Goal: Task Accomplishment & Management: Use online tool/utility

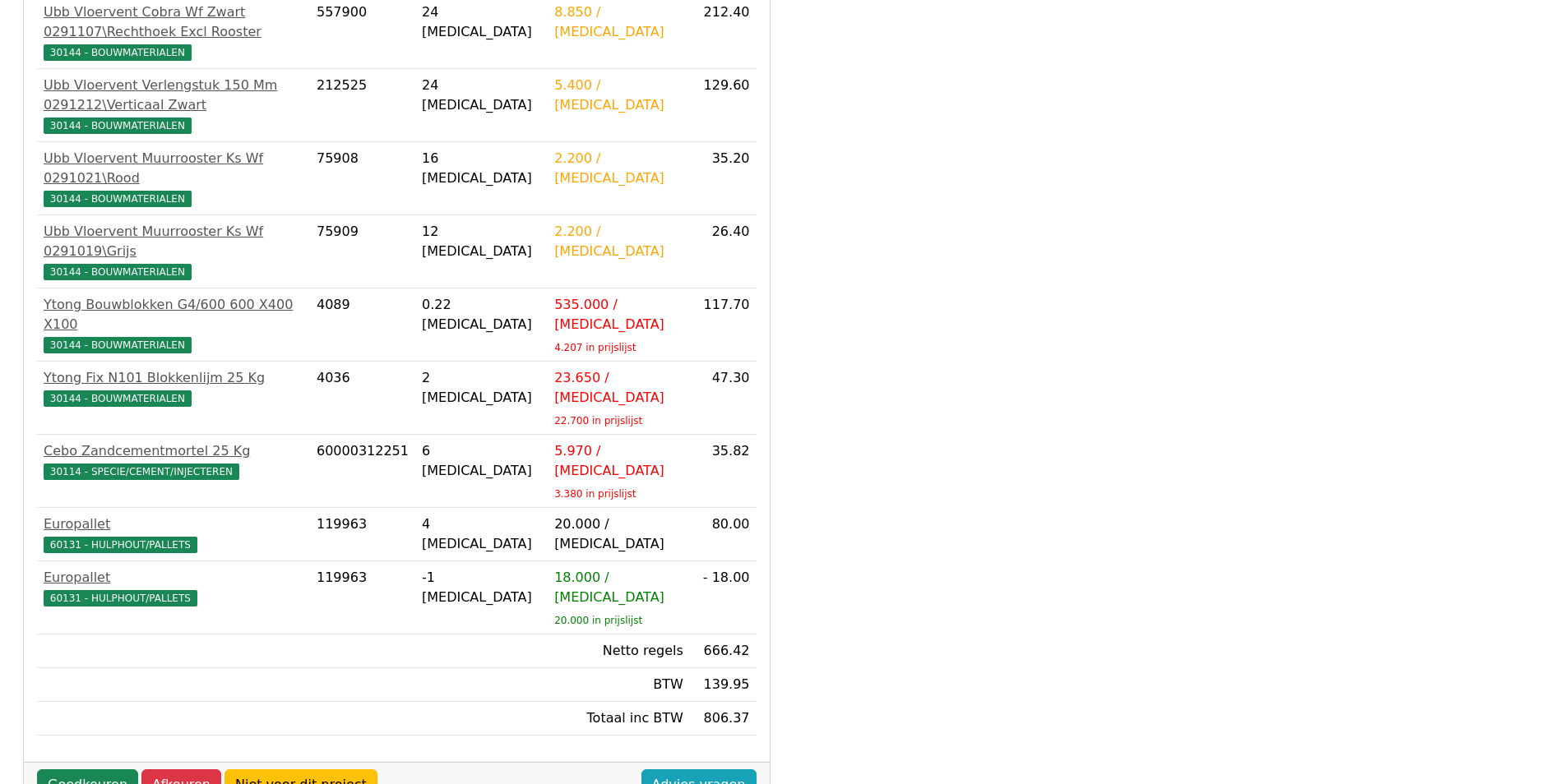
scroll to position [435, 0]
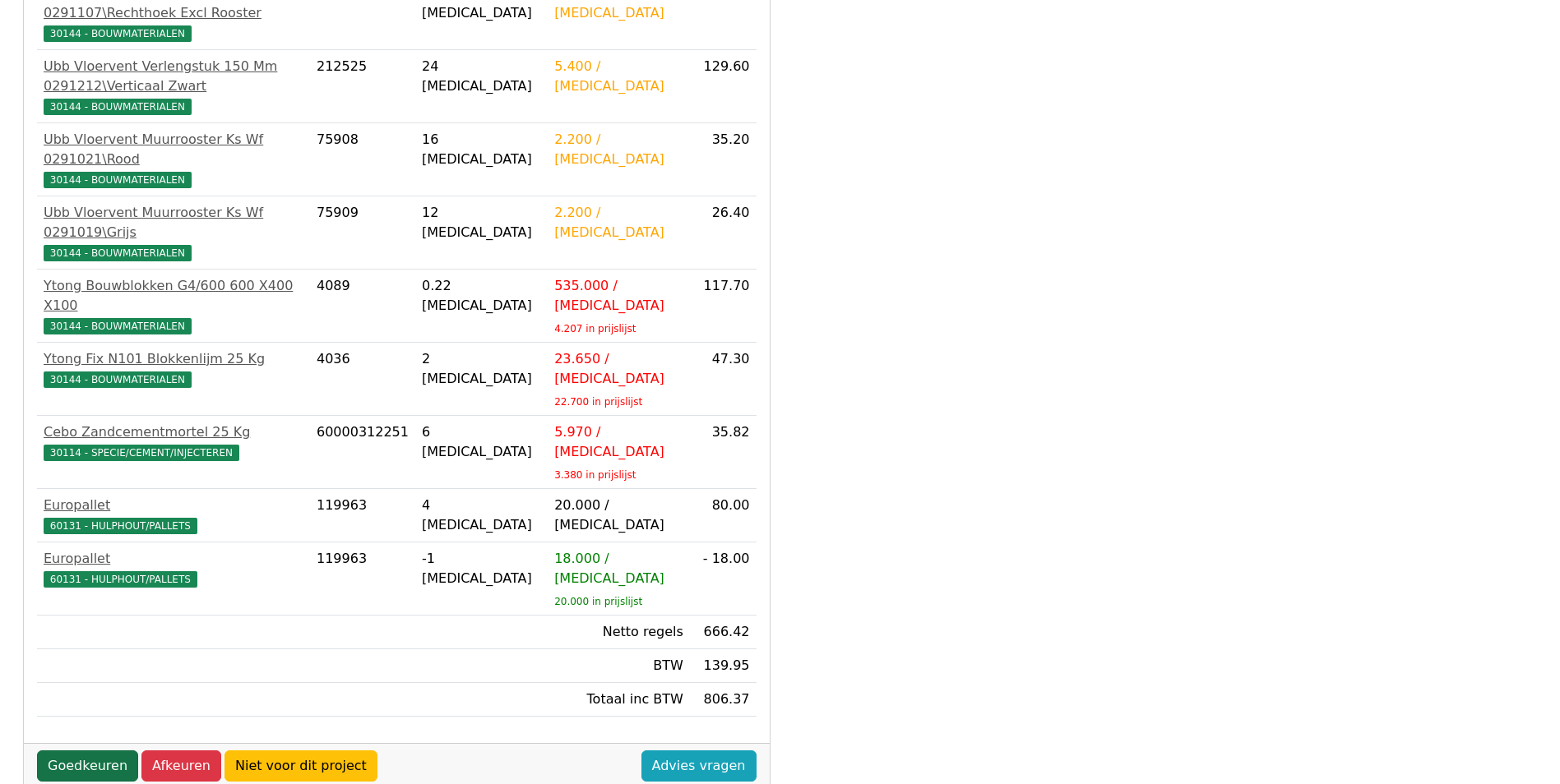
click at [114, 751] on link "Goedkeuren" at bounding box center [88, 766] width 102 height 31
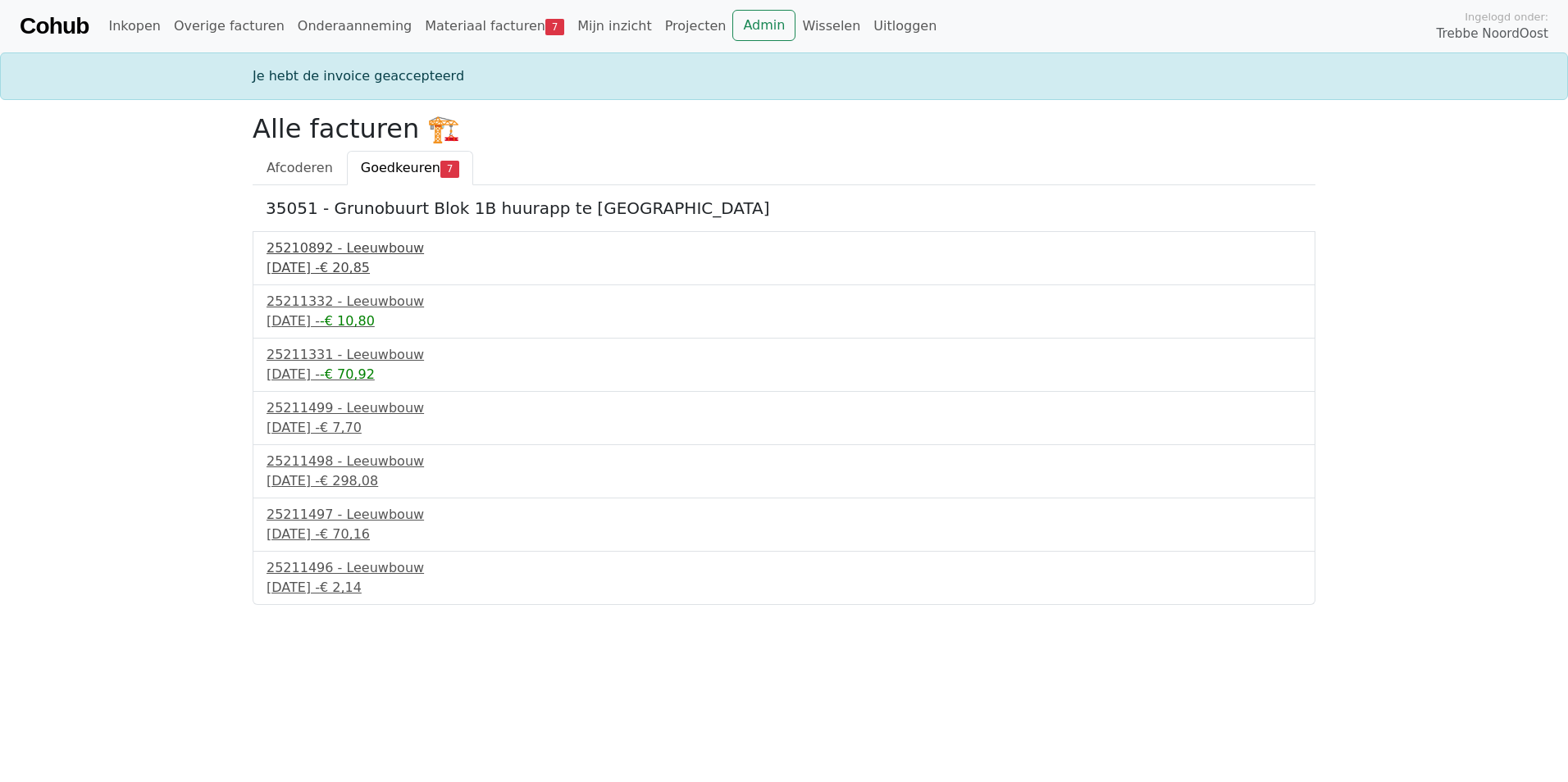
click at [350, 252] on div "25210892 - Leeuwbouw" at bounding box center [784, 248] width 1035 height 19
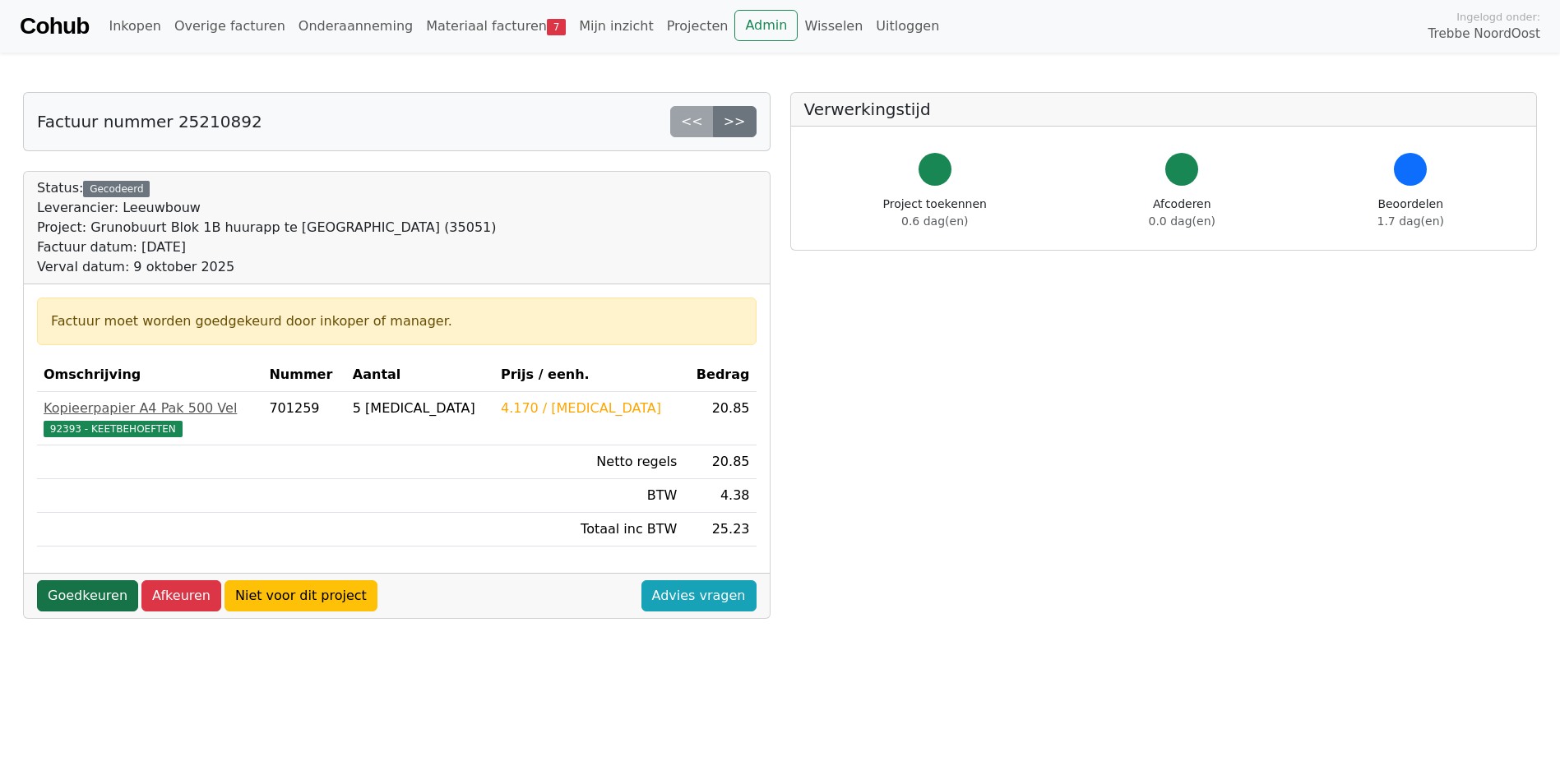
click at [83, 600] on link "Goedkeuren" at bounding box center [88, 595] width 102 height 31
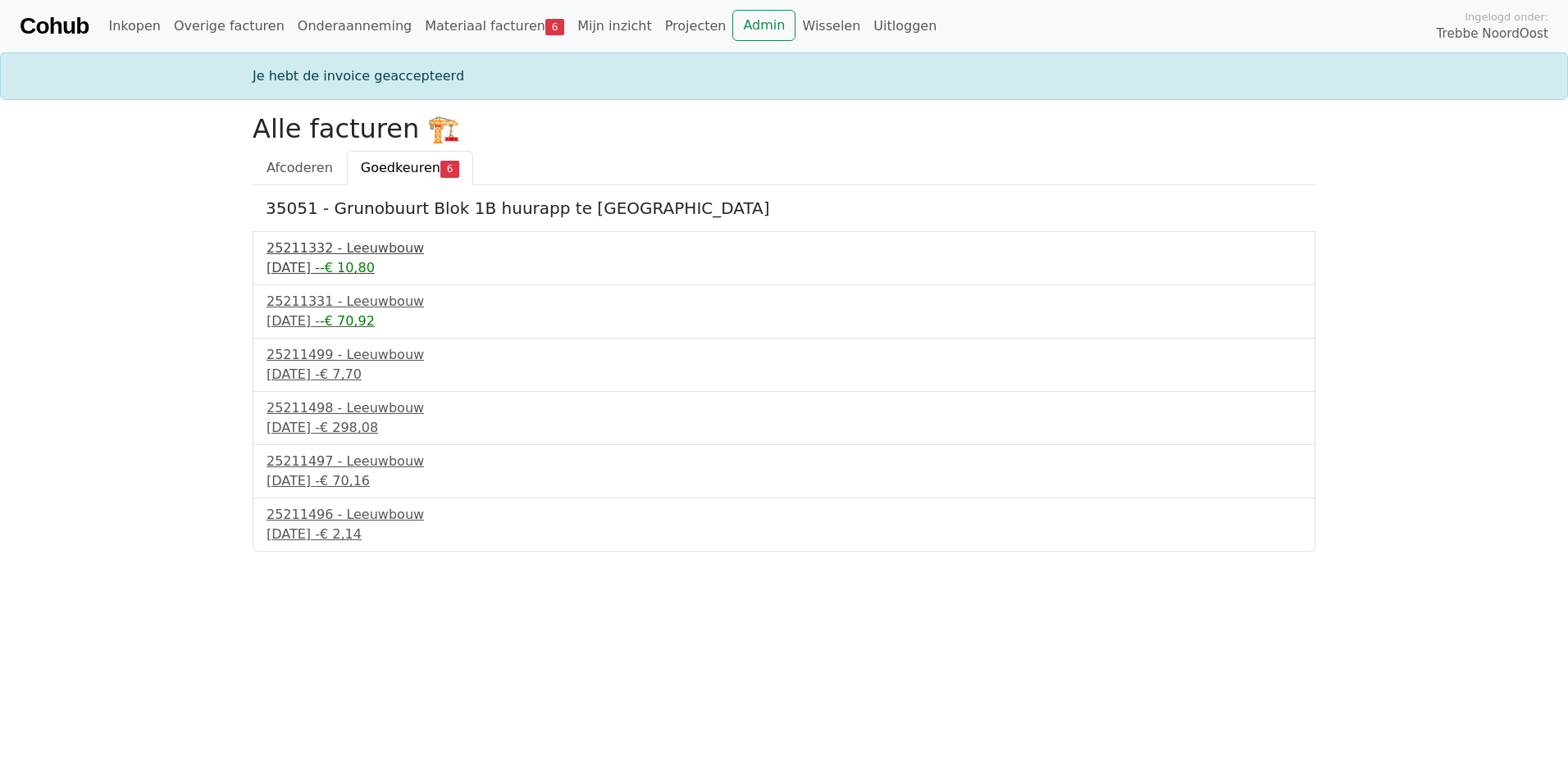
click at [328, 266] on div "9 september 2025 - -€ 10,80" at bounding box center [784, 267] width 1035 height 19
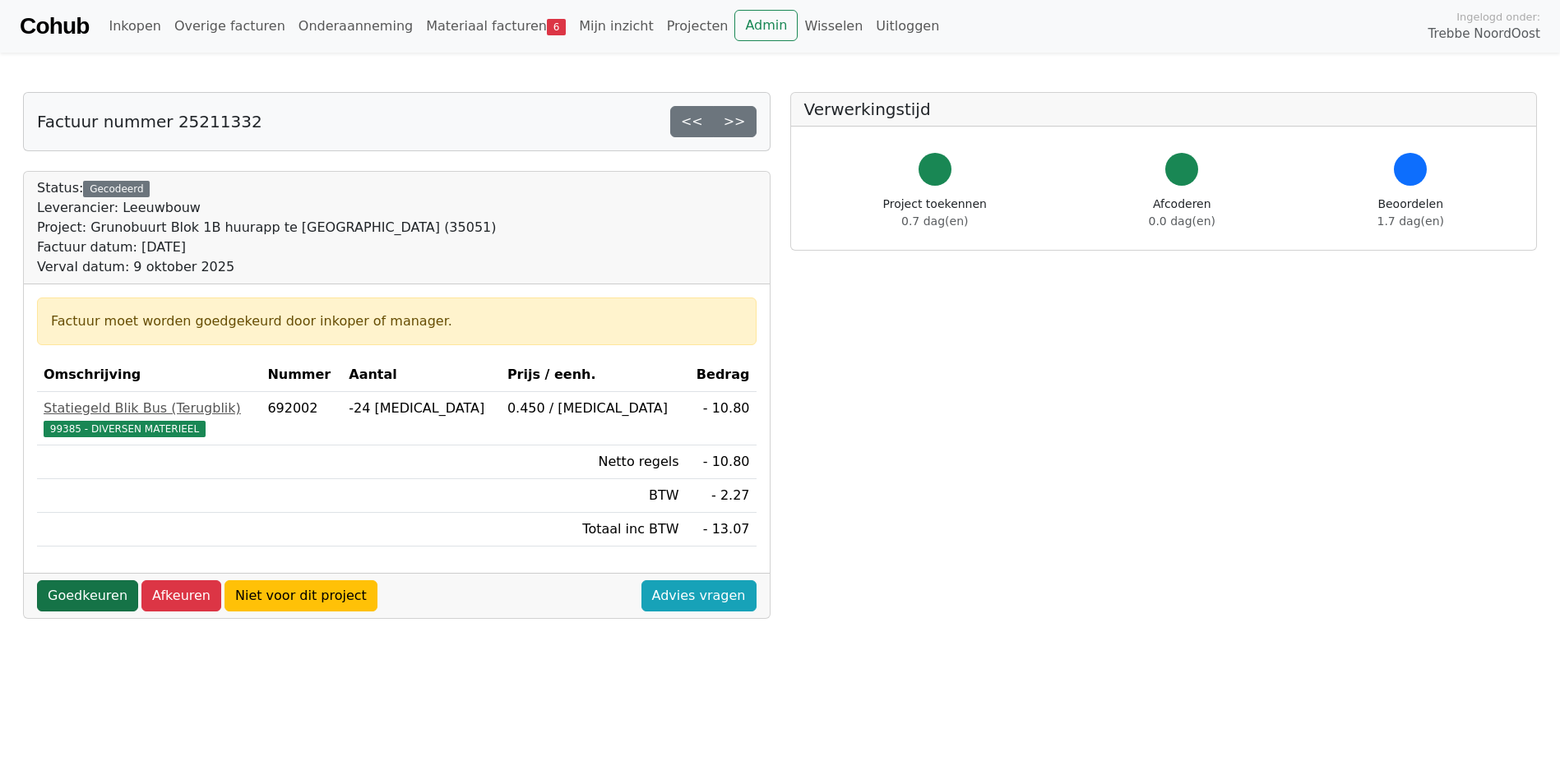
click at [82, 601] on link "Goedkeuren" at bounding box center [88, 595] width 102 height 31
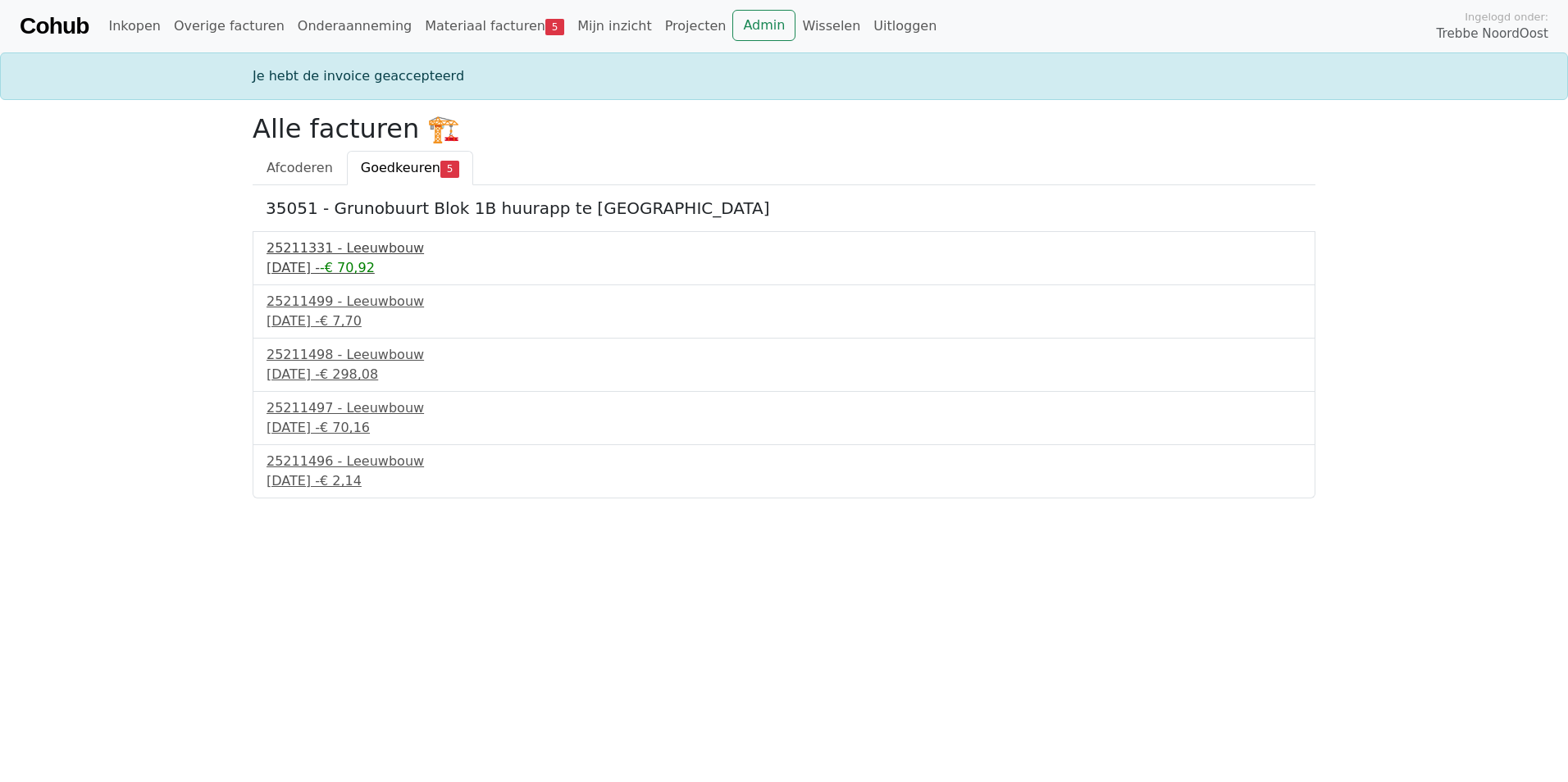
click at [339, 260] on div "9 september 2025 - -€ 70,92" at bounding box center [784, 267] width 1035 height 19
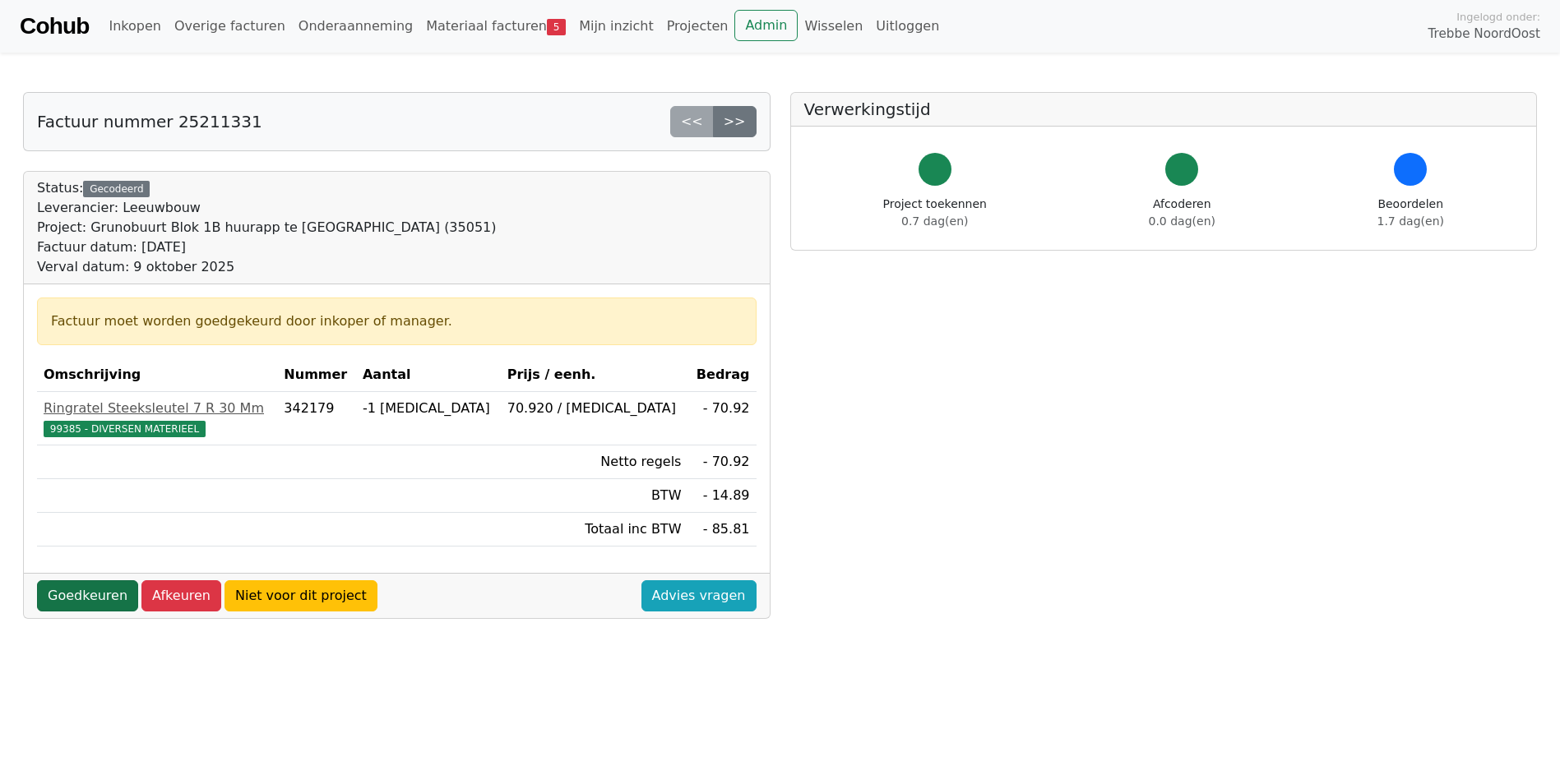
click at [67, 606] on link "Goedkeuren" at bounding box center [88, 595] width 102 height 31
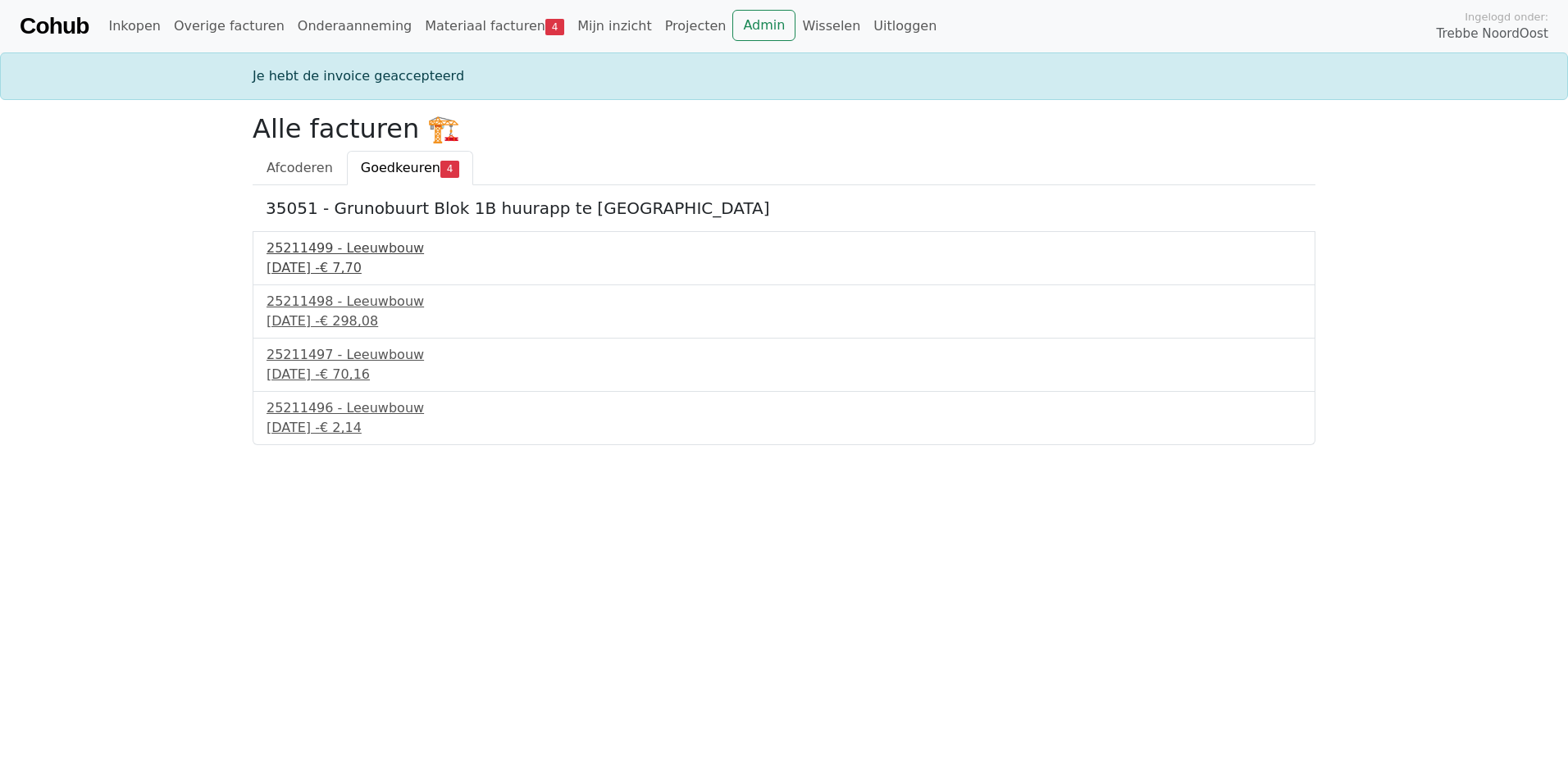
click at [330, 252] on div "25211499 - Leeuwbouw" at bounding box center [784, 248] width 1035 height 19
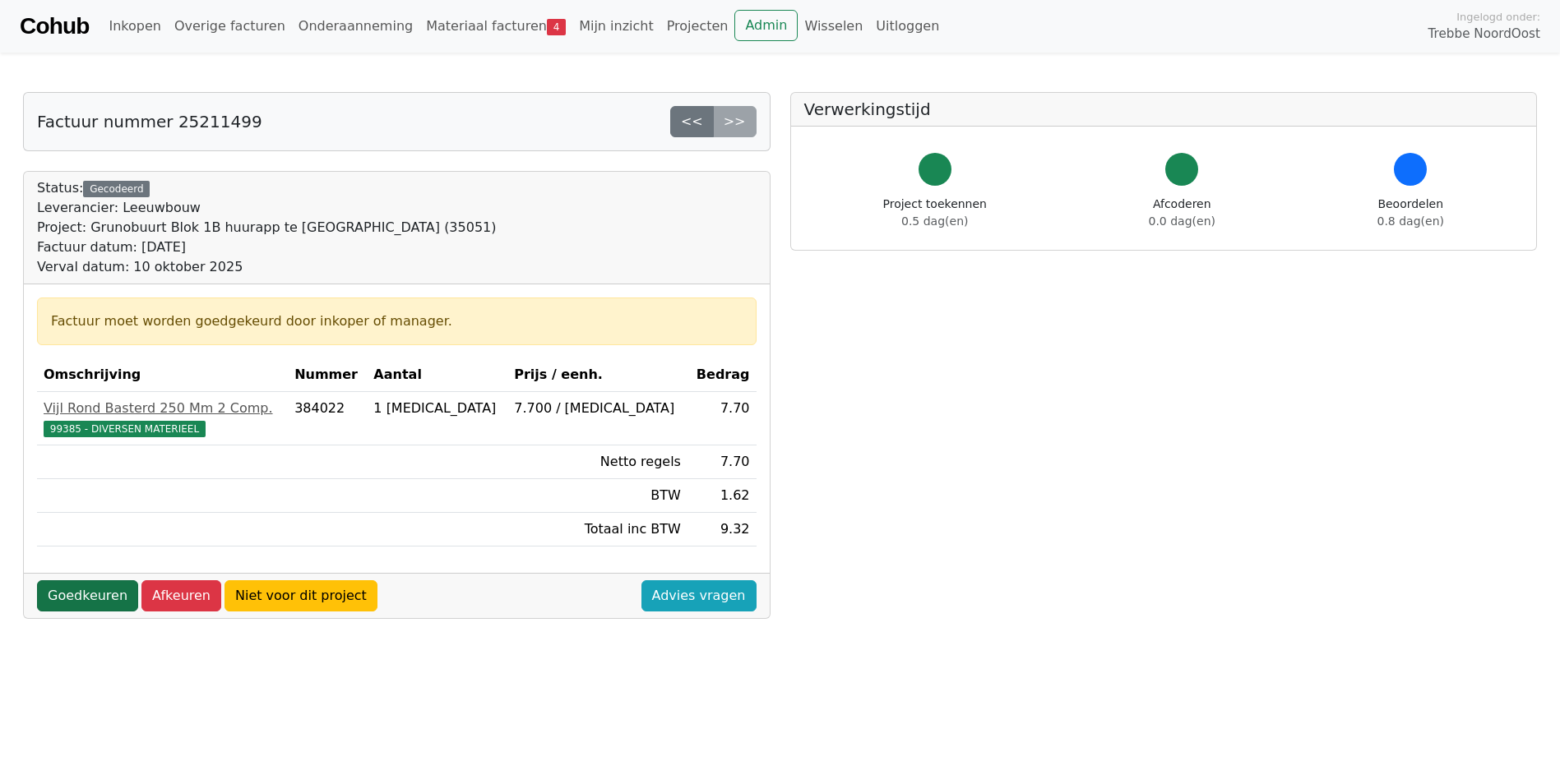
click at [92, 595] on link "Goedkeuren" at bounding box center [88, 595] width 102 height 31
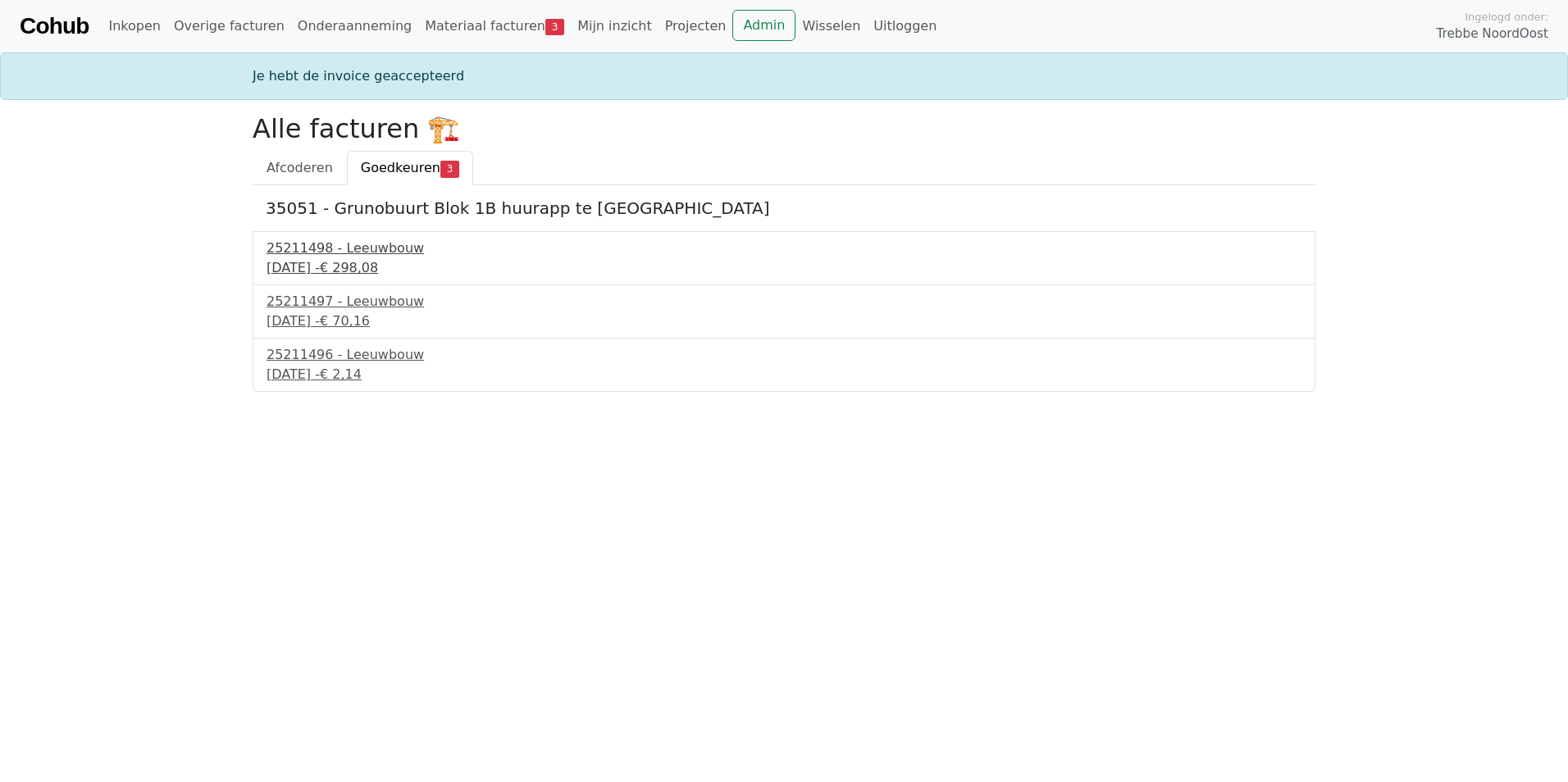
click at [314, 256] on div "25211498 - Leeuwbouw" at bounding box center [784, 248] width 1035 height 19
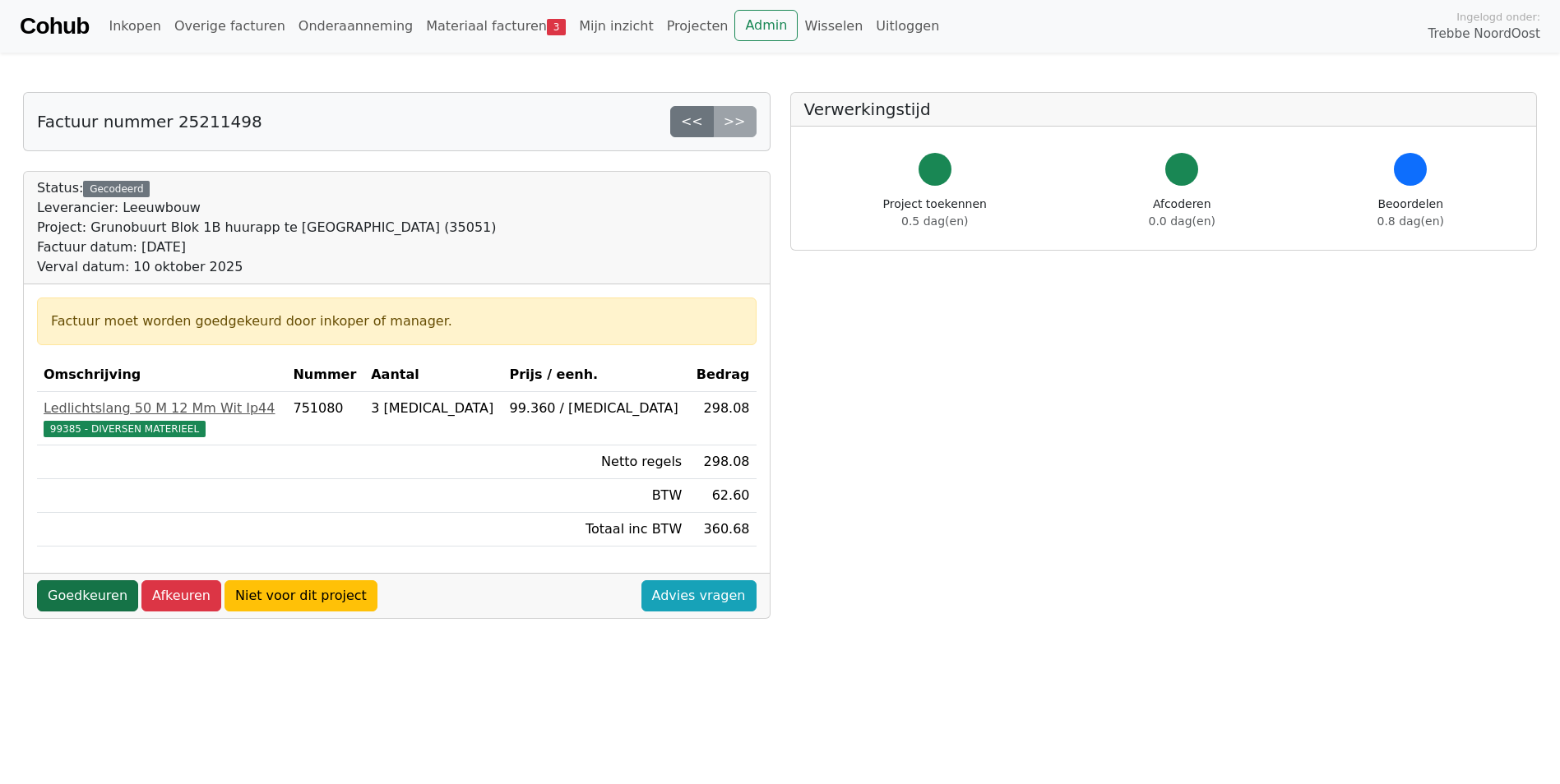
click at [81, 597] on link "Goedkeuren" at bounding box center [88, 595] width 102 height 31
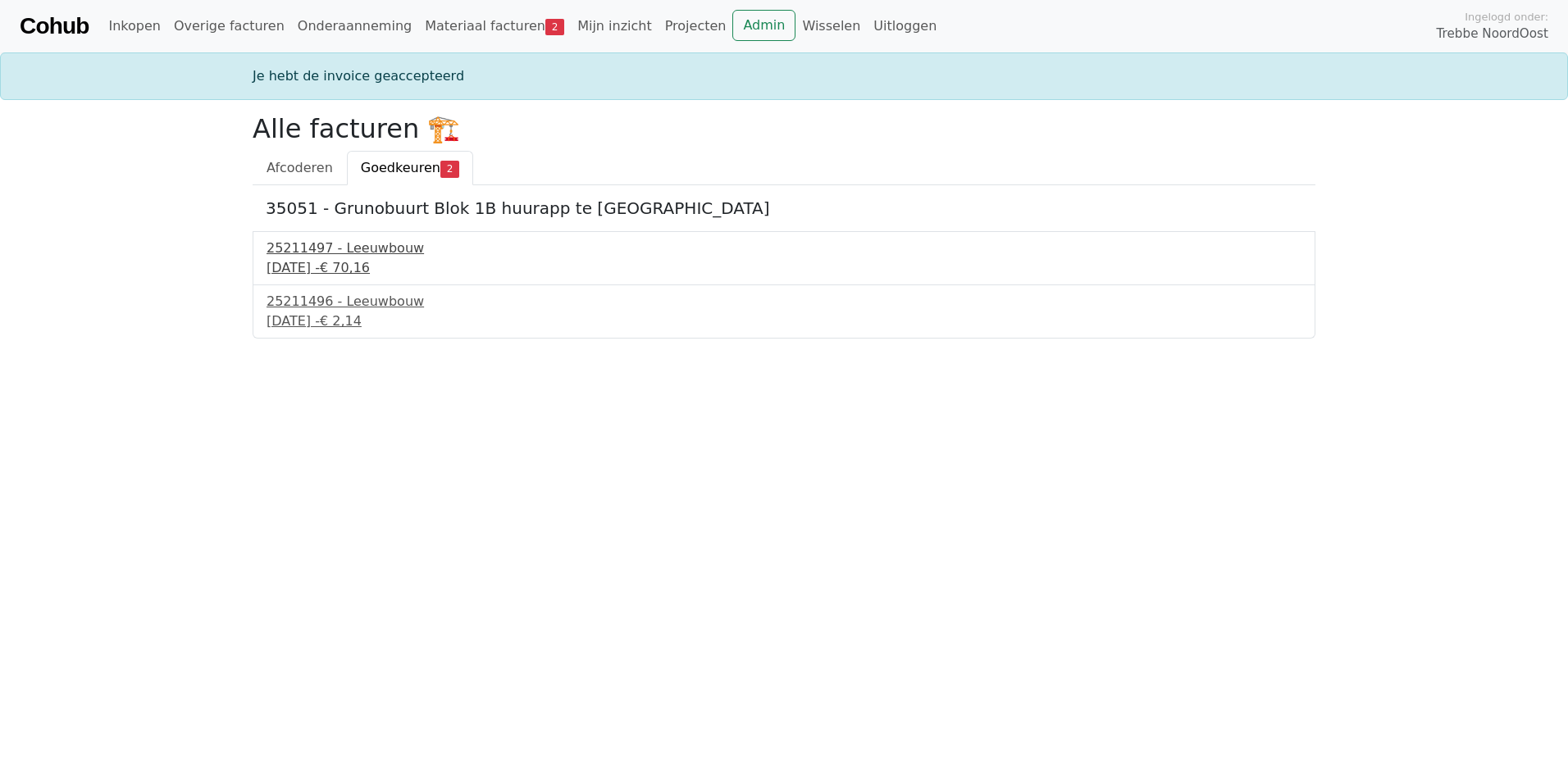
click at [350, 256] on div "25211497 - Leeuwbouw" at bounding box center [784, 248] width 1035 height 19
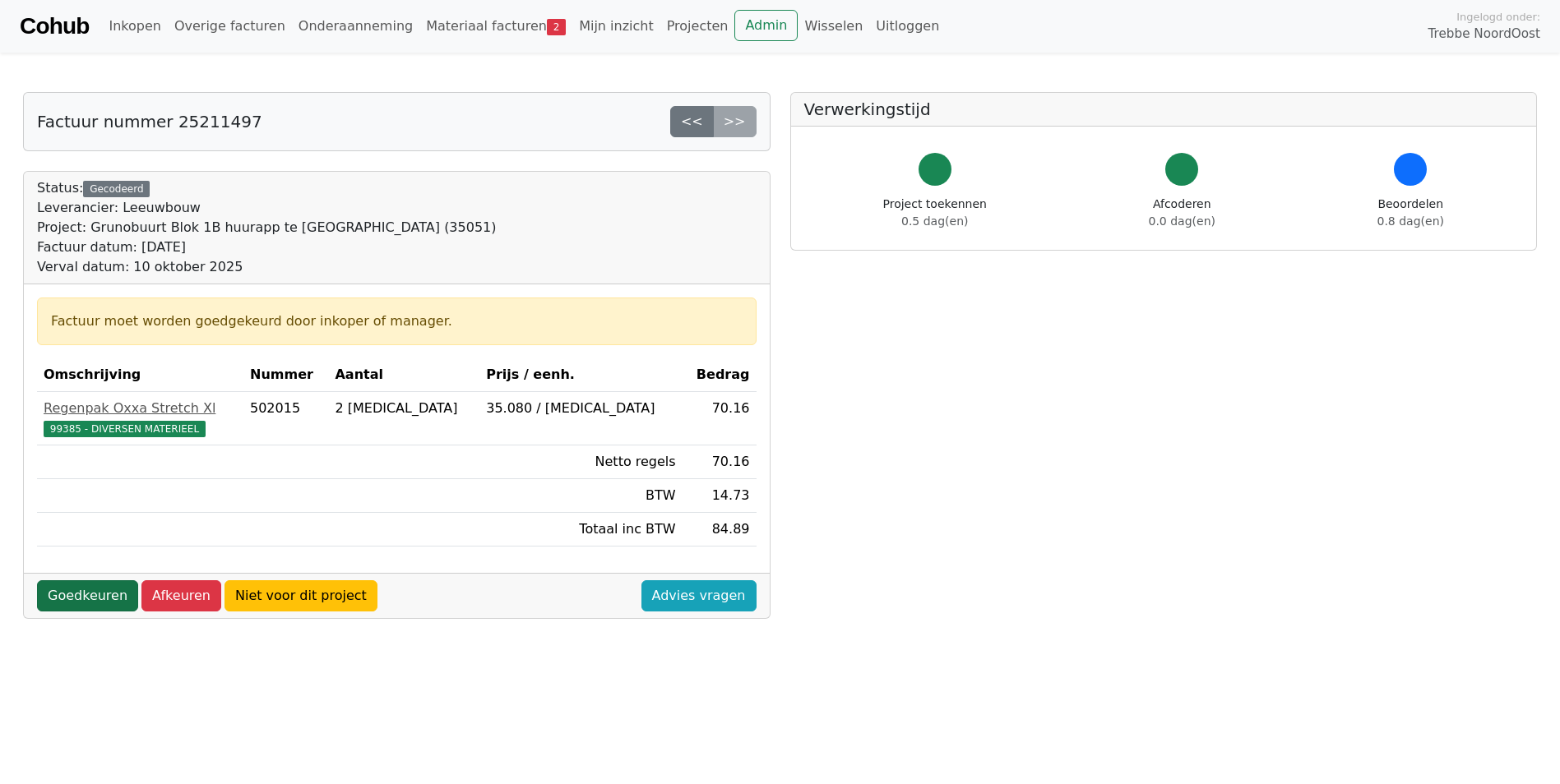
click at [85, 597] on link "Goedkeuren" at bounding box center [88, 595] width 102 height 31
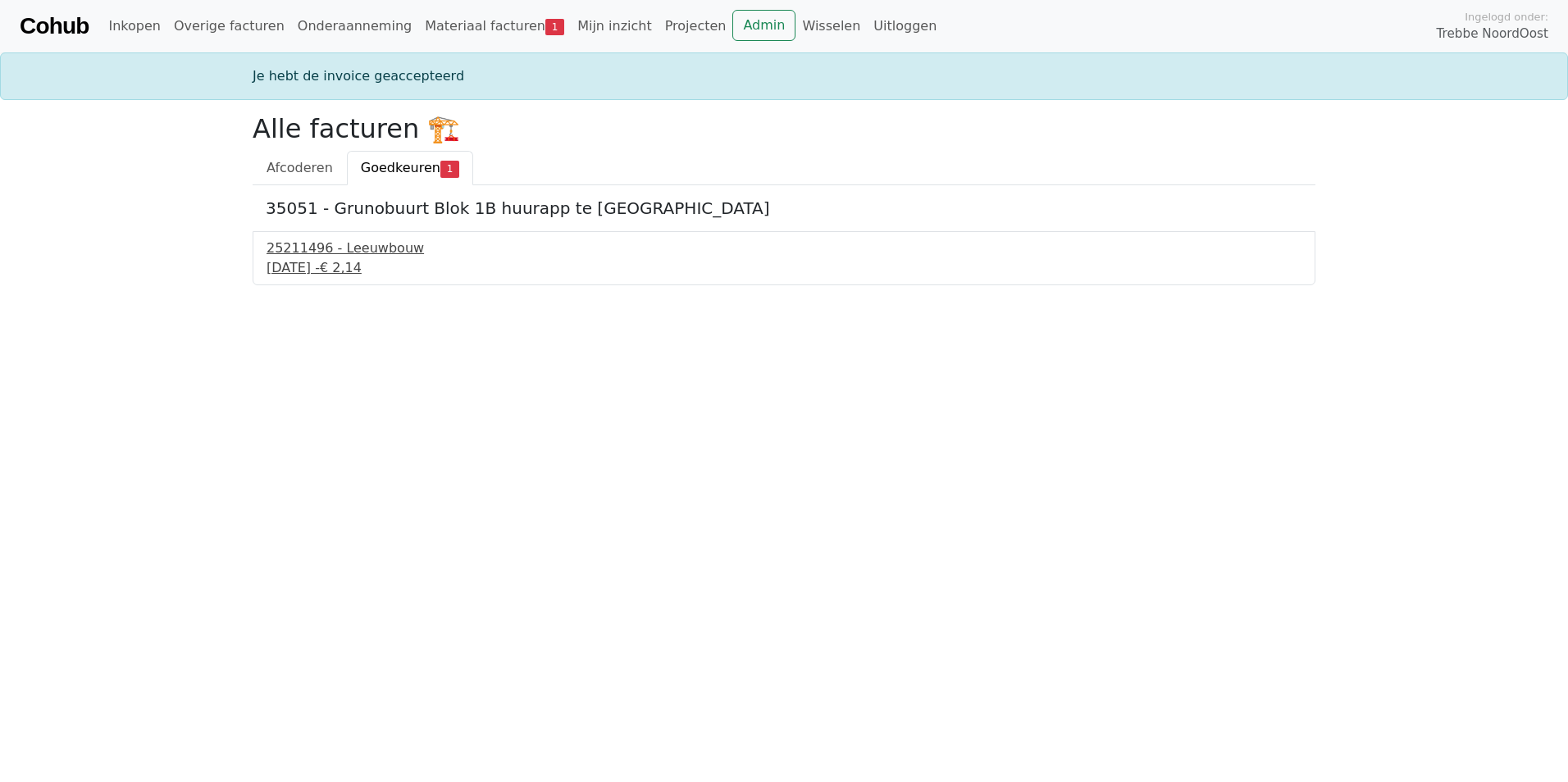
click at [293, 272] on div "10 september 2025 - € 2,14" at bounding box center [784, 267] width 1035 height 19
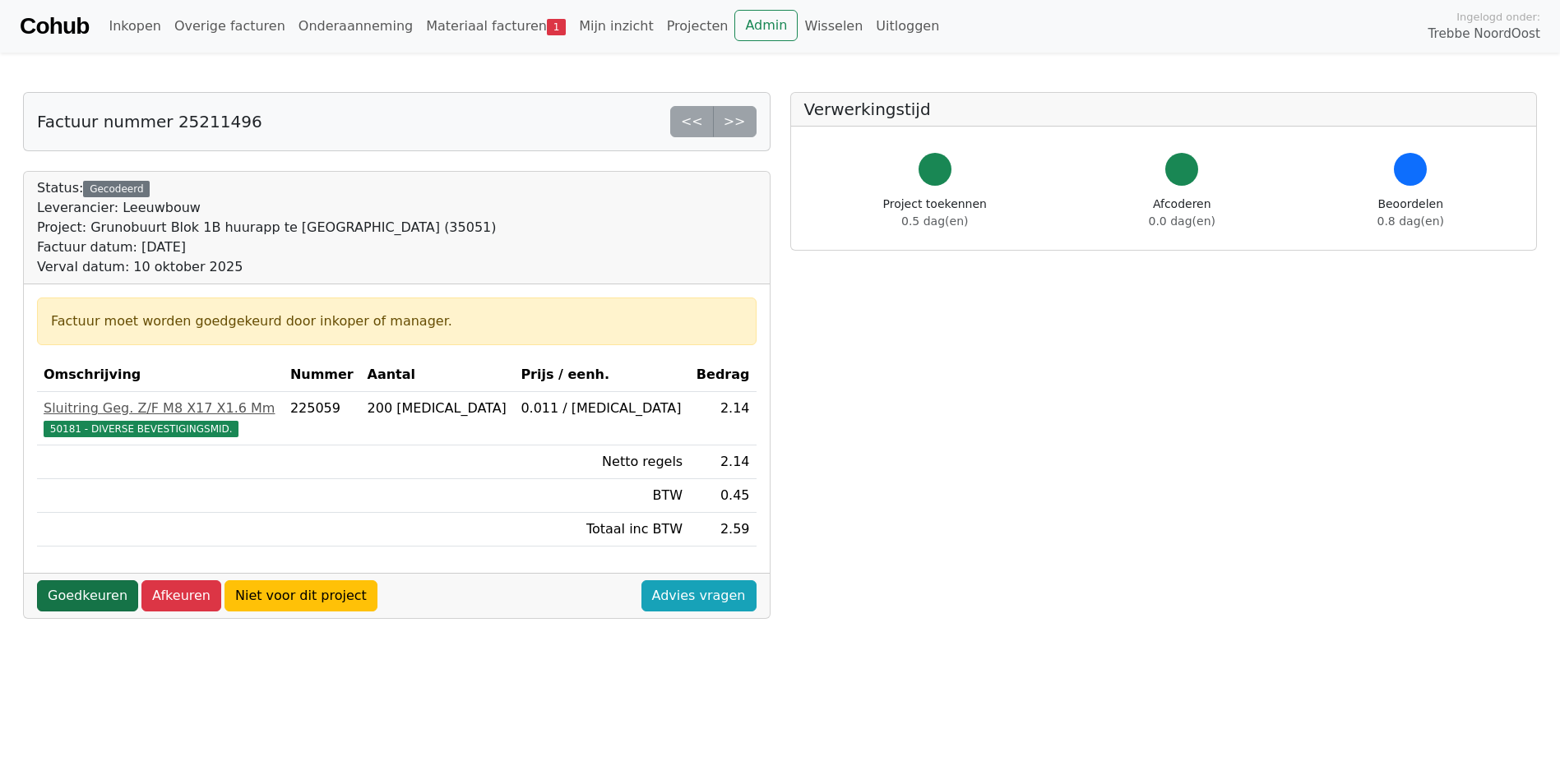
click at [68, 598] on link "Goedkeuren" at bounding box center [88, 595] width 102 height 31
